Goal: Information Seeking & Learning: Learn about a topic

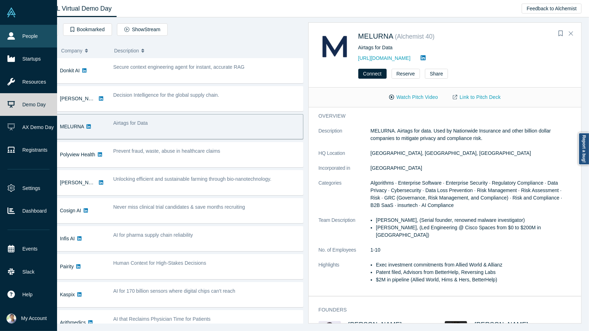
click at [18, 41] on link "People" at bounding box center [28, 36] width 57 height 23
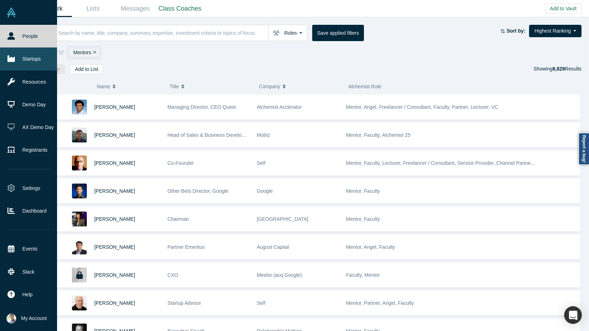
click at [17, 60] on link "Startups" at bounding box center [28, 58] width 57 height 23
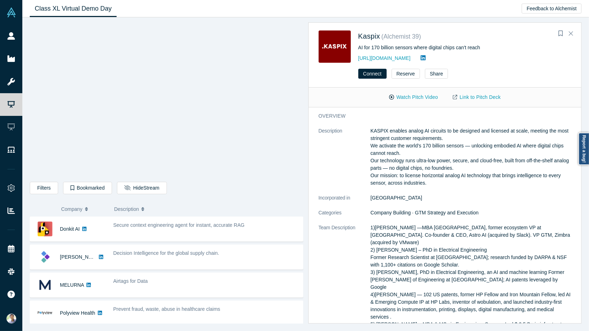
scroll to position [85, 0]
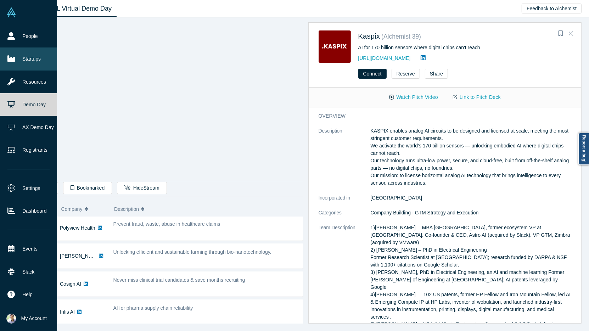
click at [26, 67] on link "Startups" at bounding box center [28, 58] width 57 height 23
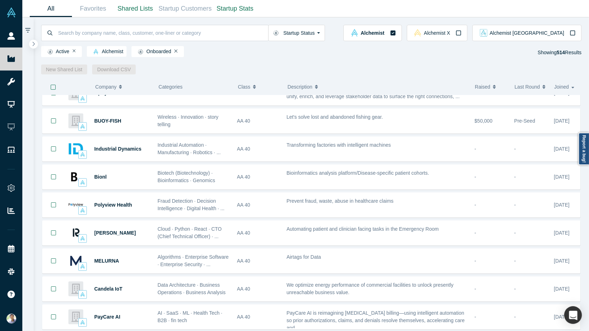
scroll to position [292, 0]
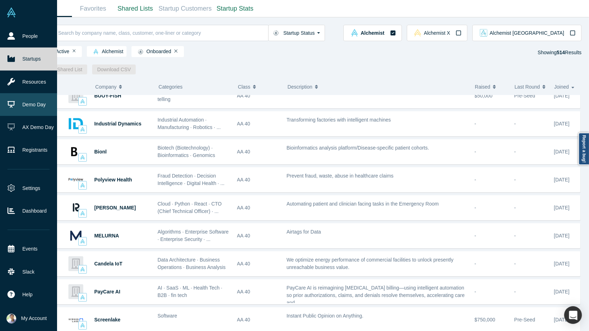
click at [30, 113] on link "Demo Day" at bounding box center [28, 104] width 57 height 23
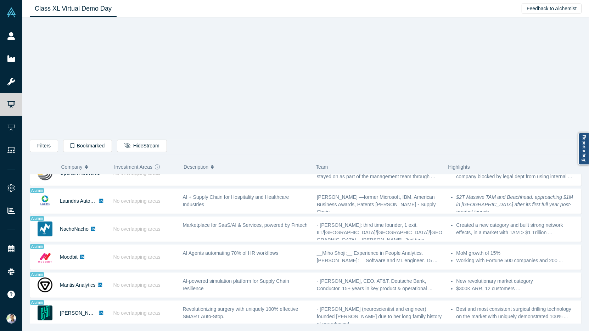
scroll to position [500, 0]
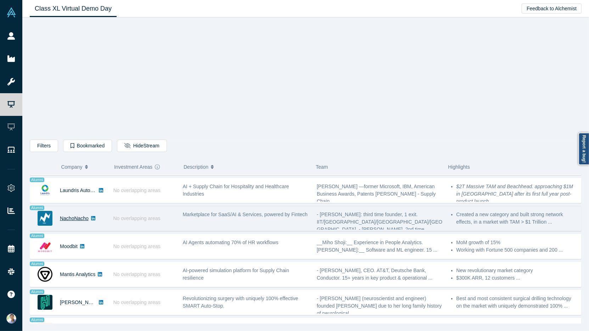
click at [81, 215] on link "NachoNacho" at bounding box center [74, 218] width 29 height 6
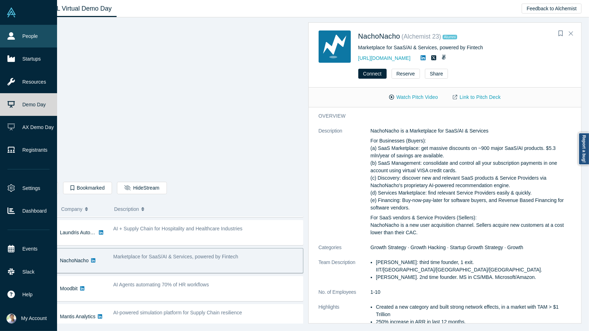
click at [20, 36] on link "People" at bounding box center [28, 36] width 57 height 23
